Goal: Browse casually: Explore the website without a specific task or goal

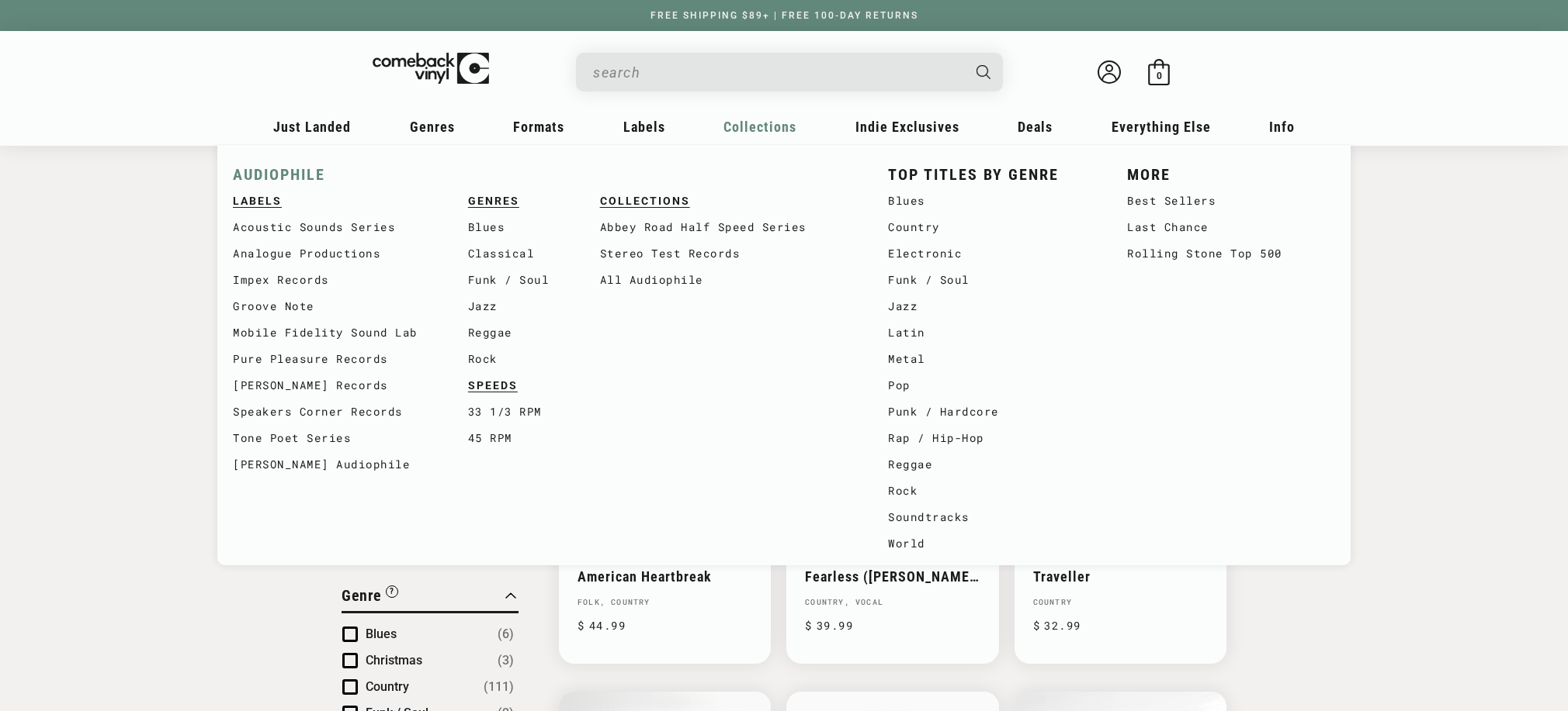
click at [283, 172] on link "AUDIOPHILE" at bounding box center [545, 175] width 624 height 25
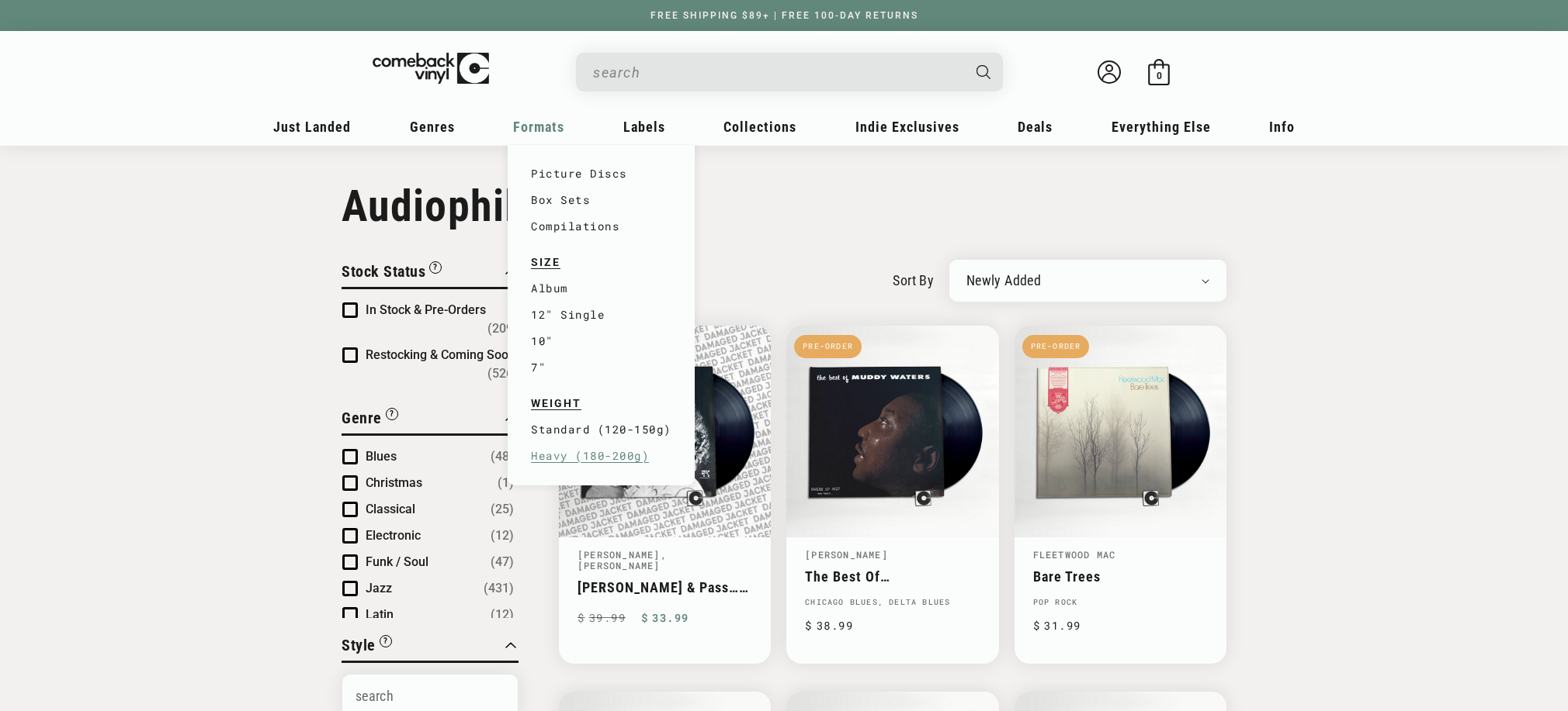
click at [564, 453] on link "Heavy (180-200g)" at bounding box center [601, 456] width 140 height 26
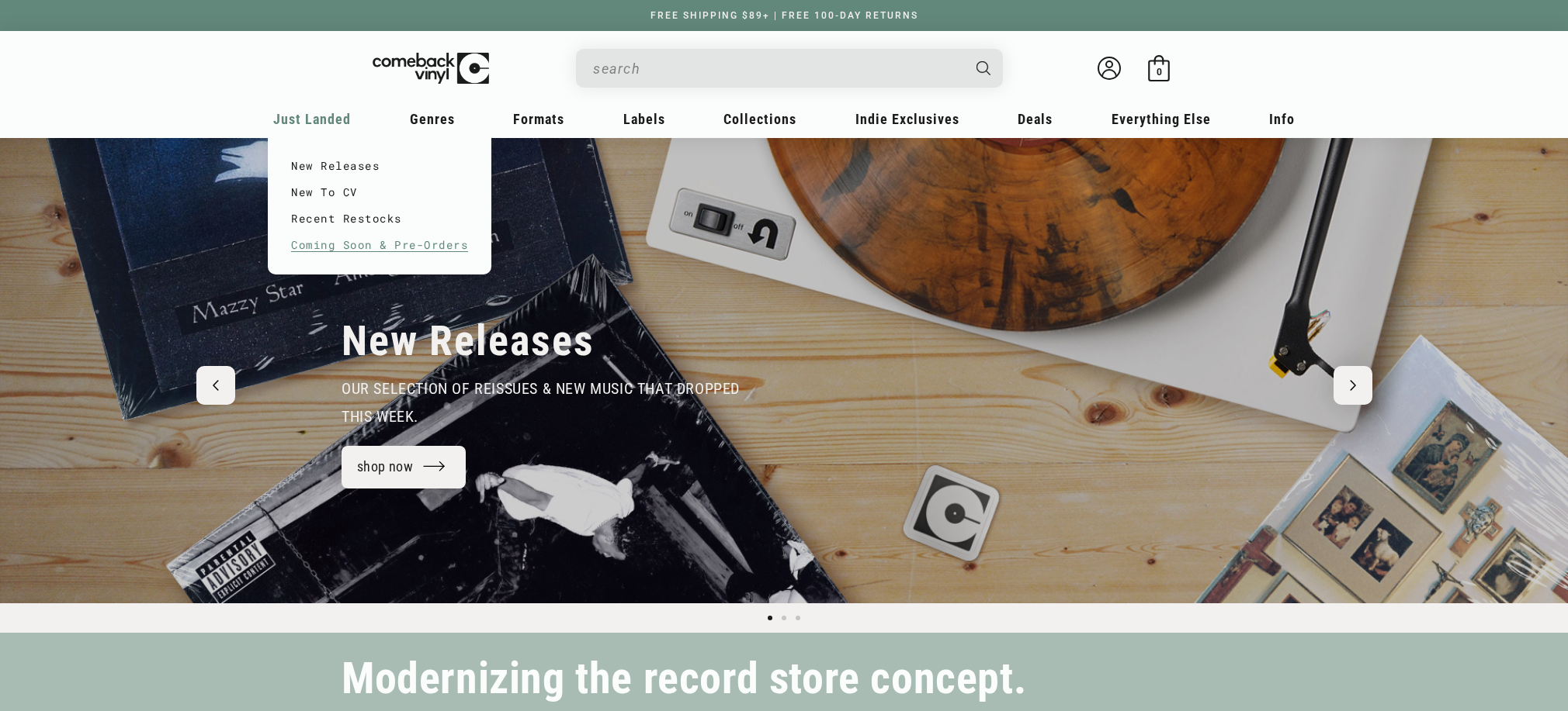
click at [310, 238] on link "Coming Soon & Pre-Orders" at bounding box center [380, 244] width 177 height 26
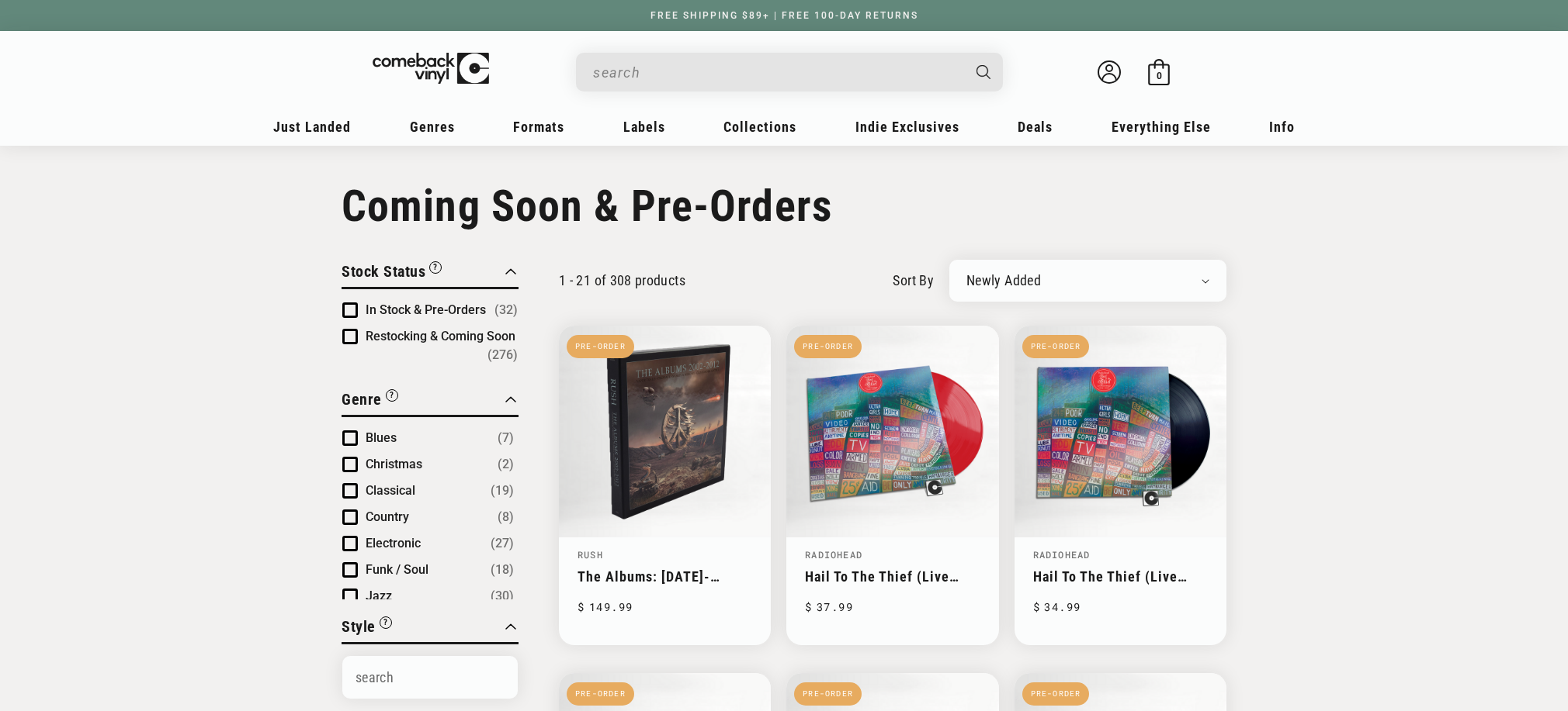
click at [342, 309] on span "Product filter" at bounding box center [350, 310] width 16 height 16
